Goal: Use online tool/utility: Utilize a website feature to perform a specific function

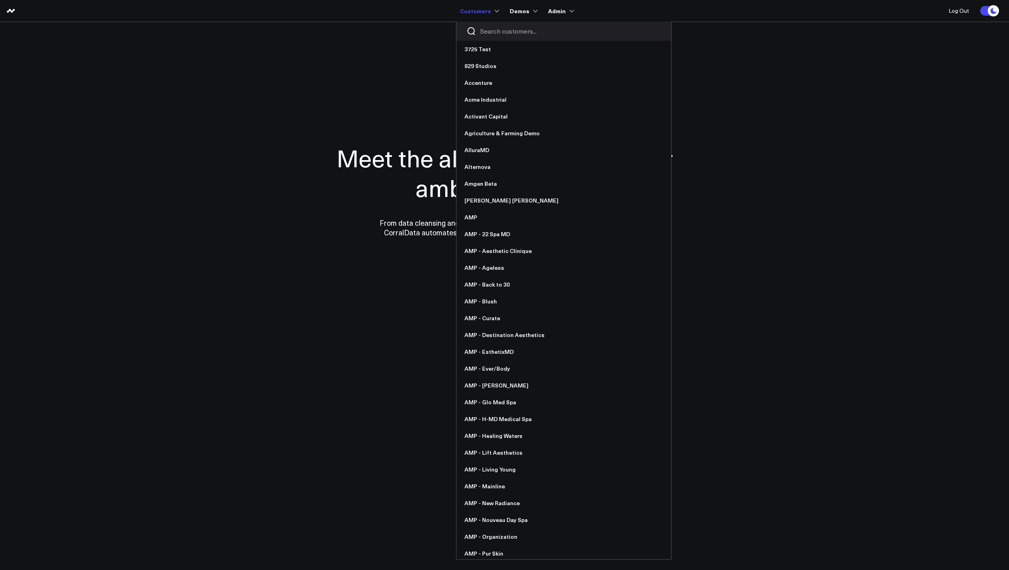
click at [502, 32] on input "Search customers input" at bounding box center [570, 31] width 181 height 9
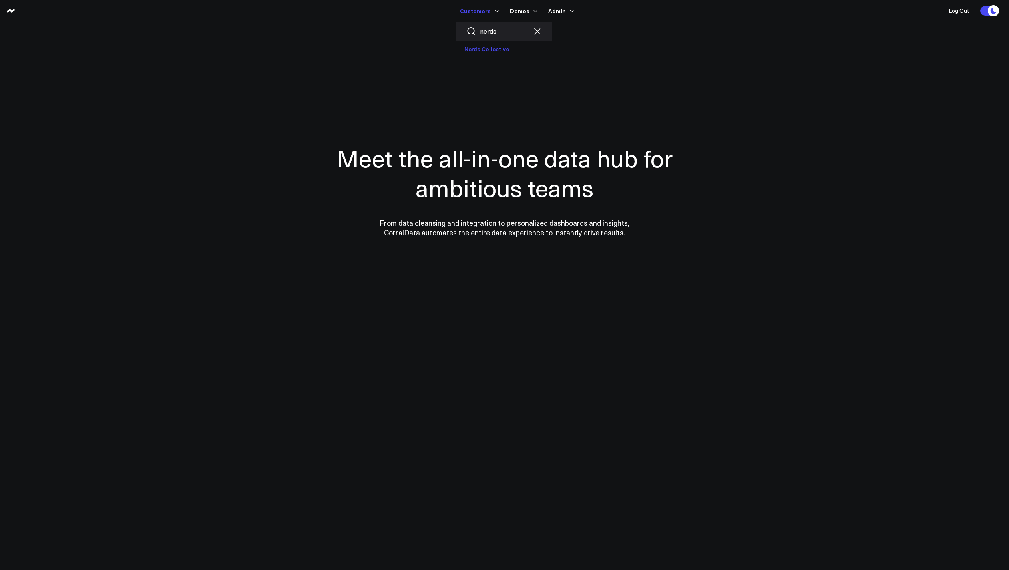
type input "nerds"
click at [494, 51] on link "Nerds Collective" at bounding box center [503, 49] width 95 height 17
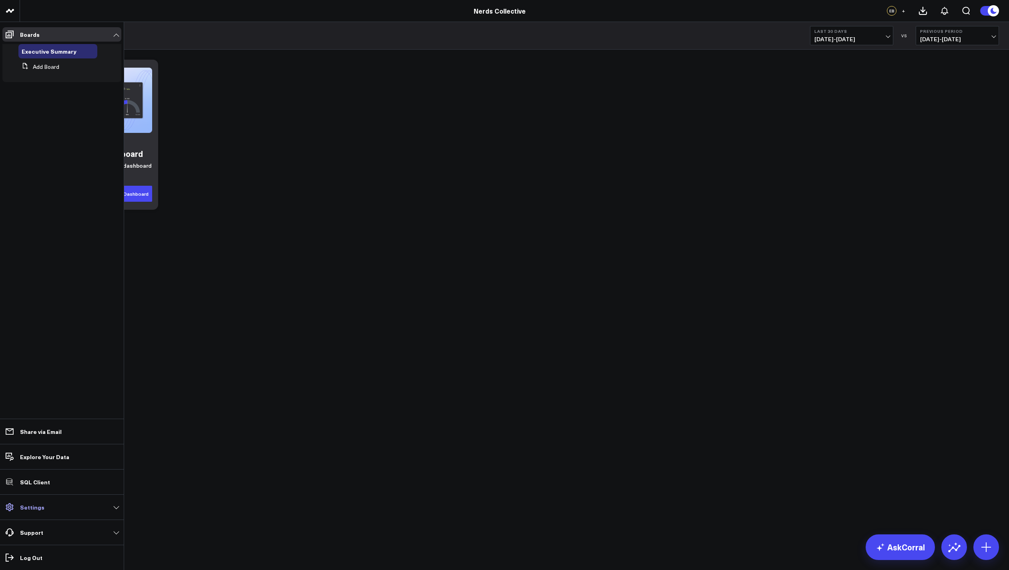
click at [31, 502] on link "Settings" at bounding box center [61, 507] width 119 height 14
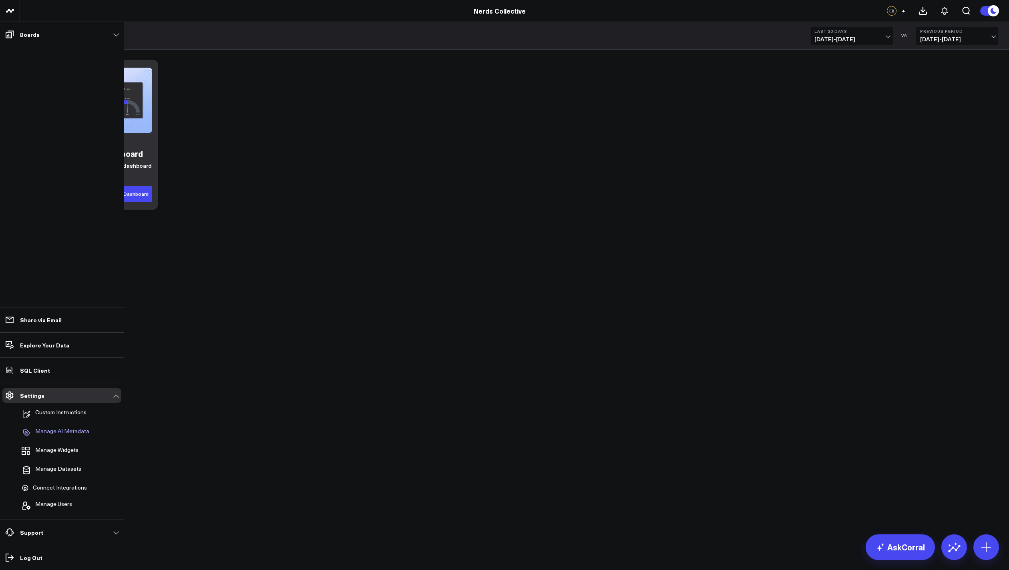
click at [50, 429] on p "Manage AI Metadata" at bounding box center [62, 433] width 54 height 10
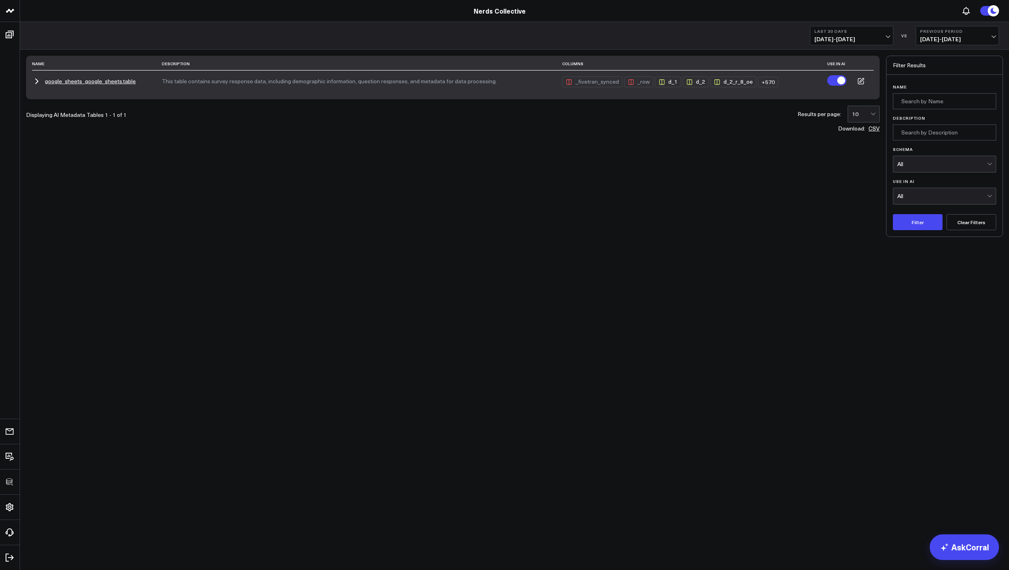
click at [37, 81] on icon "button" at bounding box center [37, 81] width 2 height 5
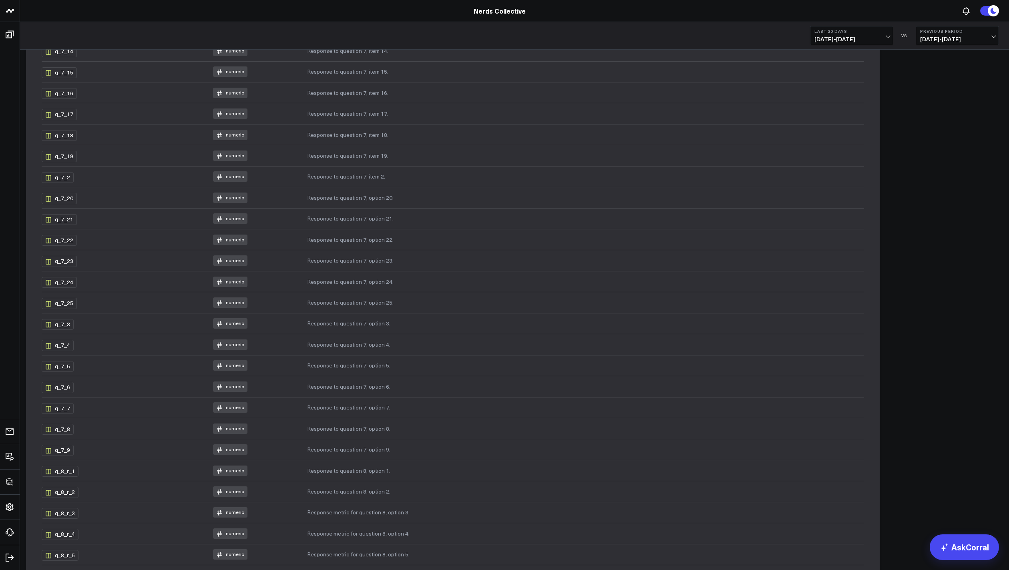
scroll to position [11846, 0]
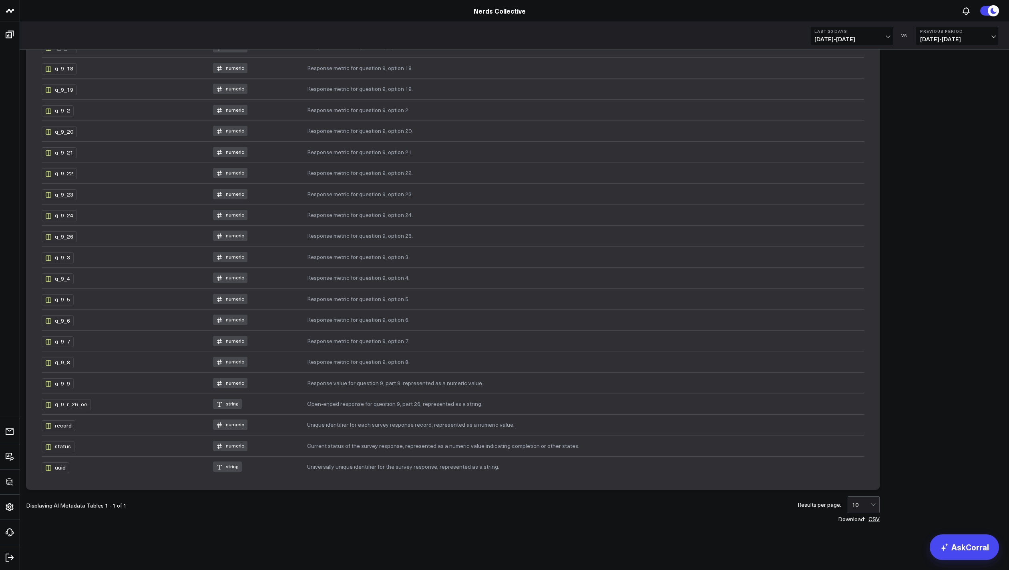
click at [538, 365] on td "Response metric for question 9, option 8." at bounding box center [585, 361] width 557 height 21
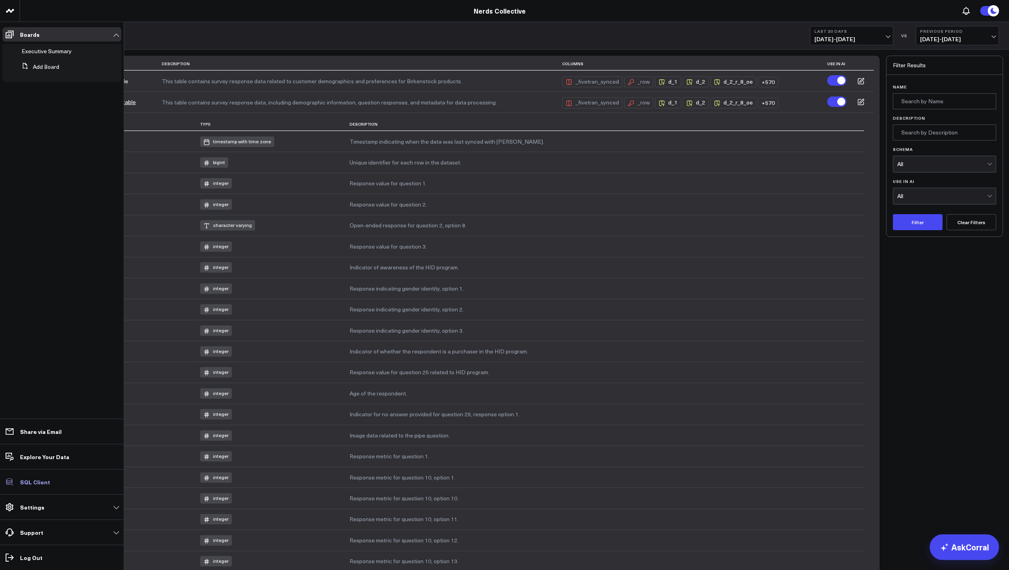
click at [40, 477] on link "SQL Client" at bounding box center [61, 482] width 119 height 14
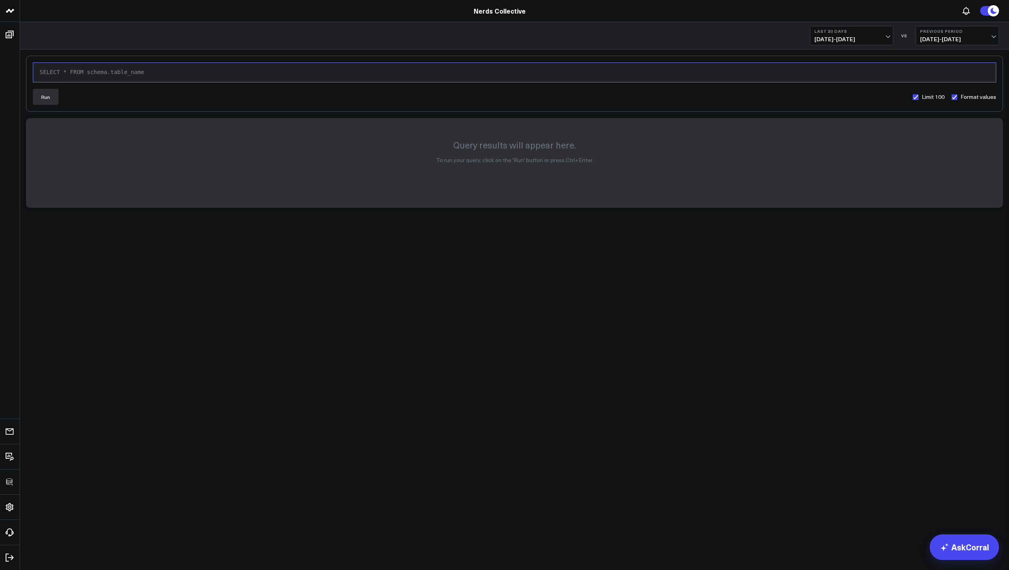
click at [239, 77] on div "SELECT * FROM schema.table_name" at bounding box center [514, 72] width 954 height 11
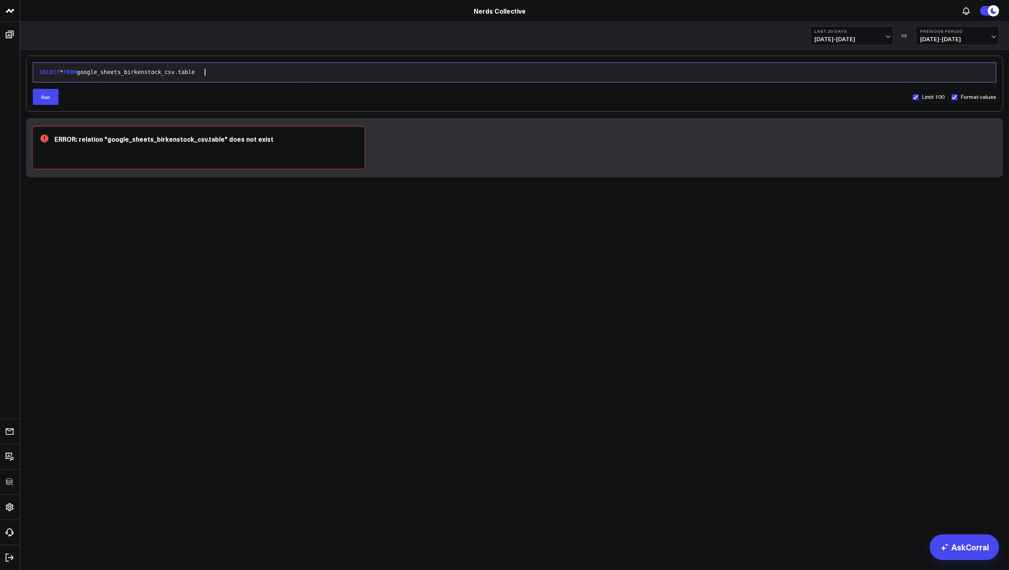
click at [239, 77] on div "SELECT * FROM google_sheets_birkenstock_csv.table" at bounding box center [514, 72] width 954 height 11
